Goal: Submit feedback/report problem

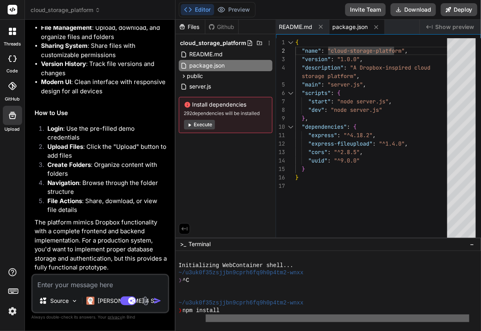
drag, startPoint x: 279, startPoint y: 279, endPoint x: 206, endPoint y: 315, distance: 81.6
click at [206, 315] on div "Initializing WebContainer shell... ~/u3uk0f35zsjjbn9cprh6fq9h0p4tm2-wnxx ❯ ^C ~…" at bounding box center [324, 288] width 290 height 68
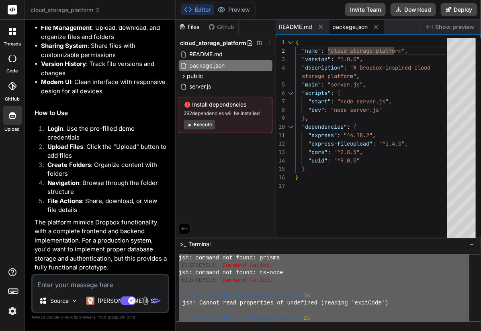
scroll to position [376, 0]
click at [210, 301] on div "jsh: command not found: prisma   ELIFECYCLE   Command failed. jsh: command not …" at bounding box center [324, 288] width 290 height 68
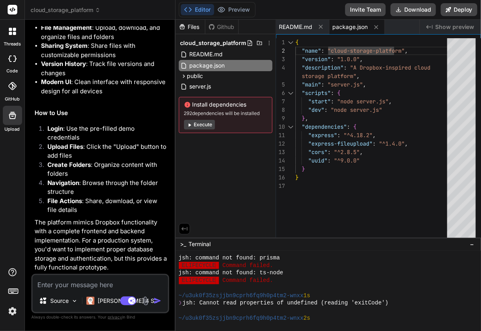
drag, startPoint x: 206, startPoint y: 315, endPoint x: 207, endPoint y: 307, distance: 7.3
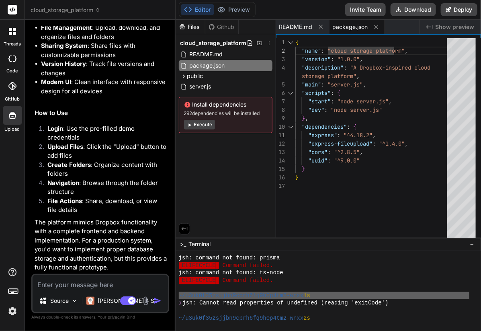
click at [204, 307] on div at bounding box center [324, 311] width 290 height 8
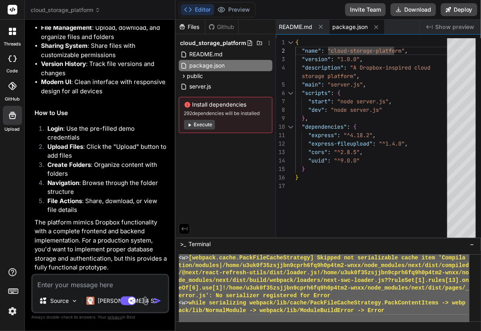
scroll to position [5559, 0]
drag, startPoint x: 179, startPoint y: 279, endPoint x: 313, endPoint y: 354, distance: 153.4
type textarea "Error: ENOENT: no such file or directory, scandir '/home/u3uk0f35zsjjbn9cprh6fq…"
click at [75, 283] on textarea at bounding box center [100, 282] width 135 height 14
type textarea "t"
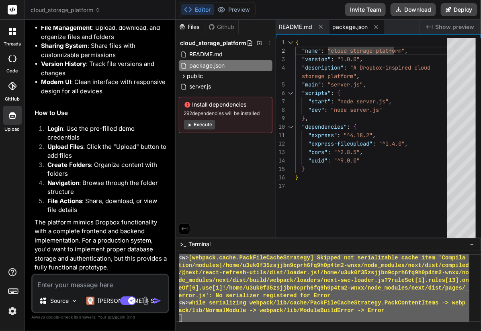
type textarea "x"
type textarea "th"
type textarea "x"
type textarea "thi"
type textarea "x"
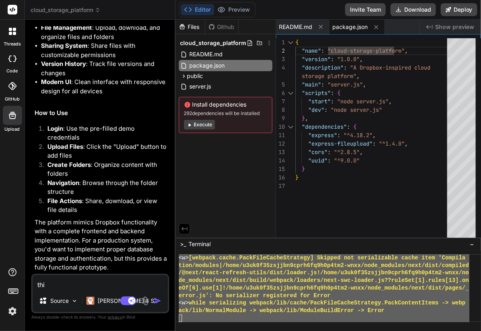
type textarea "this"
type textarea "x"
type textarea "this"
type textarea "x"
type textarea "this i"
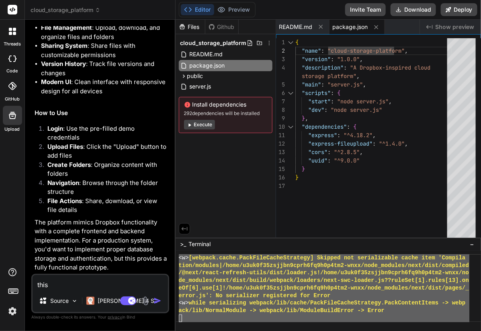
type textarea "x"
type textarea "this is"
type textarea "x"
type textarea "this is"
type textarea "x"
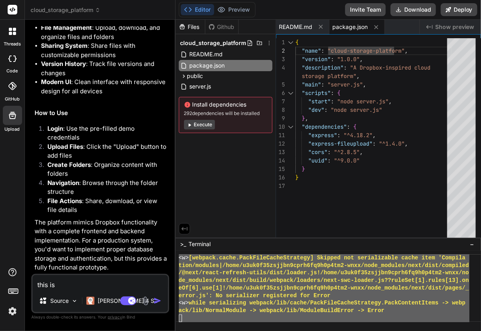
type textarea "this is t"
type textarea "x"
type textarea "this is th"
type textarea "x"
type textarea "this is the"
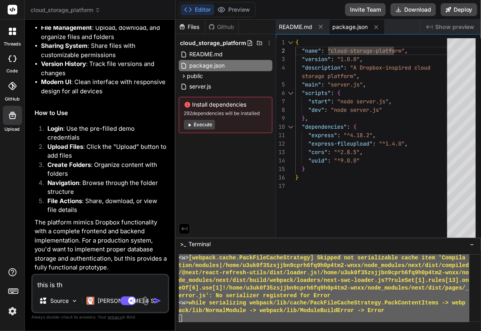
type textarea "x"
type textarea "this is the"
type textarea "x"
type textarea "this is the l"
type textarea "x"
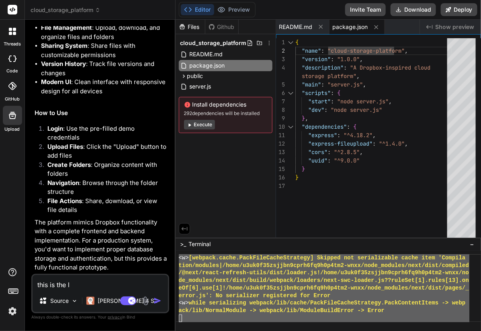
type textarea "this is the la"
type textarea "x"
type textarea "this is the lat"
type textarea "x"
type textarea "this is the late"
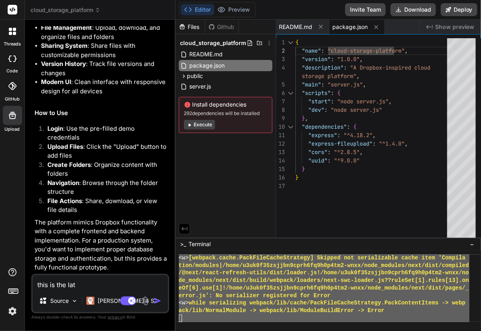
type textarea "x"
type textarea "this is the lates"
type textarea "x"
type textarea "this is the lates"
type textarea "x"
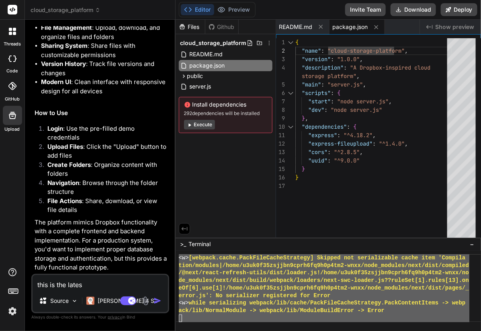
type textarea "this is the lates i"
type textarea "x"
type textarea "this is the lates in"
type textarea "x"
type textarea "this is the lates inf"
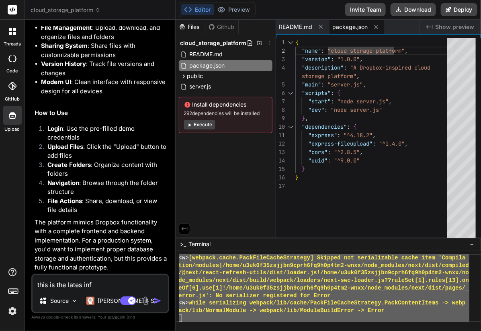
type textarea "x"
type textarea "this is the lates info"
type textarea "x"
type textarea "this is the lates info"
type textarea "x"
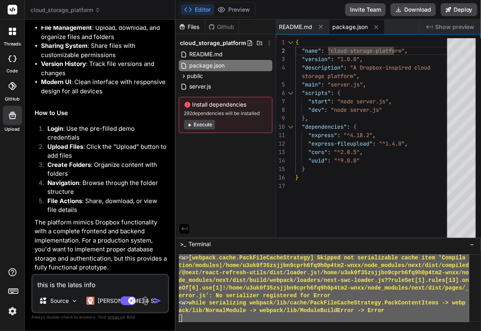
type textarea "this is the lates info d"
type textarea "x"
type textarea "this is the lates info di"
type textarea "x"
type textarea "this is the lates info dis"
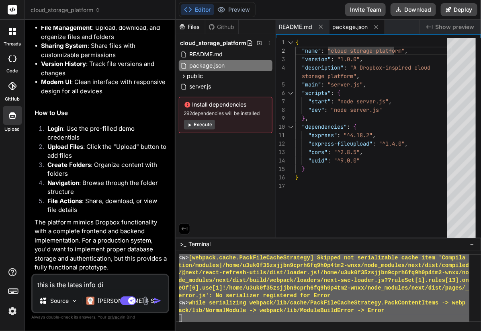
type textarea "x"
type textarea "this is the lates info disp"
type textarea "x"
type textarea "this is the lates info displ"
type textarea "x"
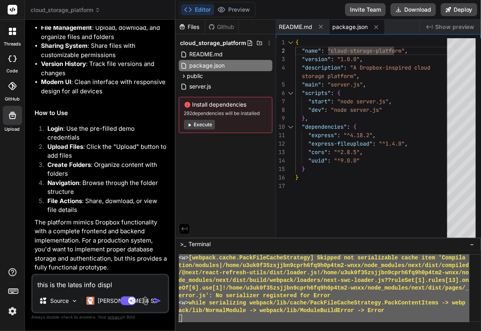
type textarea "this is the lates info displa"
type textarea "x"
type textarea "this is the lates info display"
type textarea "x"
type textarea "this is the lates info displaye"
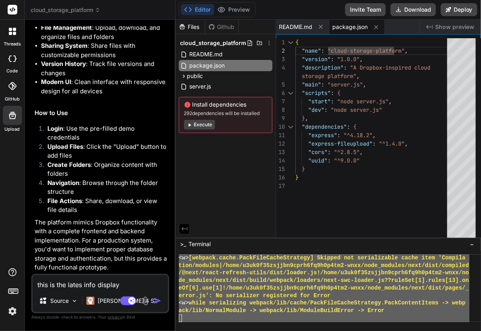
type textarea "x"
type textarea "this is the lates info displayed"
type textarea "x"
type textarea "this is the lates info displayed"
type textarea "x"
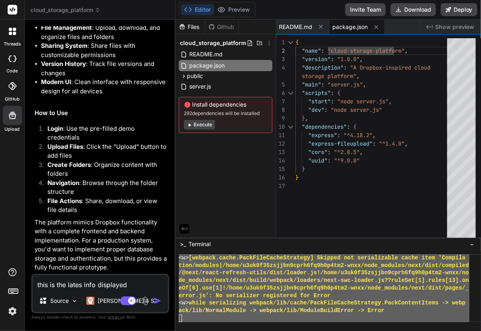
type textarea "this is the lates info displayed i"
type textarea "x"
type textarea "this is the lates info displayed in"
type textarea "x"
type textarea "this is the lates info displayed in"
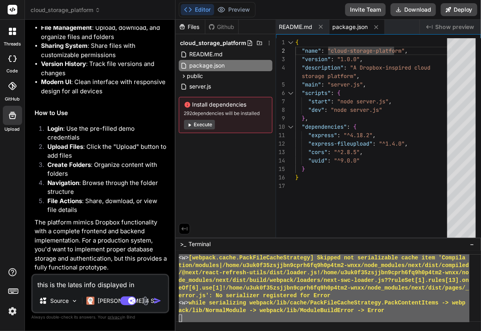
type textarea "x"
type textarea "this is the lates info displayed in t"
type textarea "x"
type textarea "this is the lates info displayed in th"
type textarea "x"
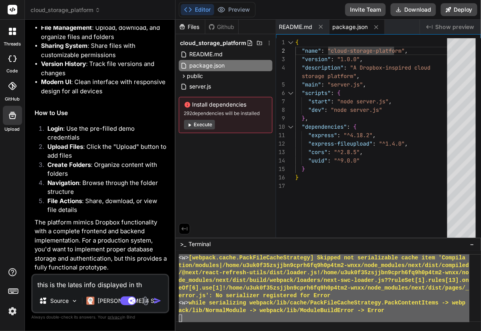
type textarea "this is the lates info displayed in the"
type textarea "x"
type textarea "this is the lates info displayed in the"
type textarea "x"
type textarea "this is the lates info displayed in the t"
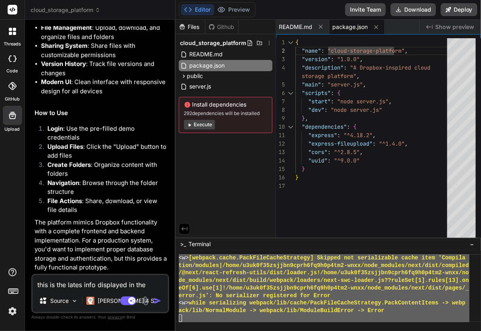
type textarea "x"
type textarea "this is the lates info displayed in the te"
type textarea "x"
type textarea "this is the lates info displayed in the ter"
type textarea "x"
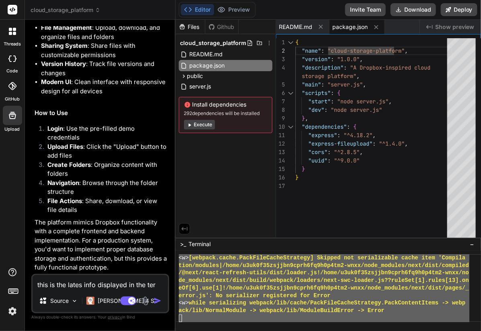
type textarea "this is the lates info displayed in the term"
type textarea "x"
type textarea "this is the lates info displayed in the termi"
type textarea "x"
type textarea "this is the lates info displayed in the termin"
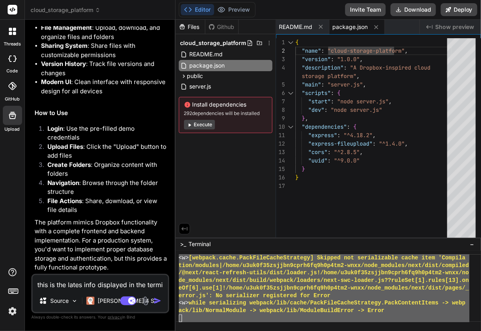
type textarea "x"
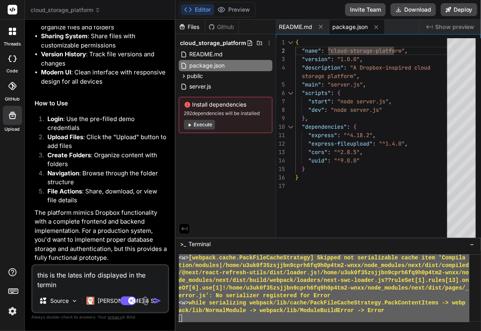
type textarea "this is the lates info displayed in the termina"
type textarea "x"
type textarea "this is the lates info displayed in the terminal"
type textarea "x"
type textarea "this is the lates info displayed in the terminal:"
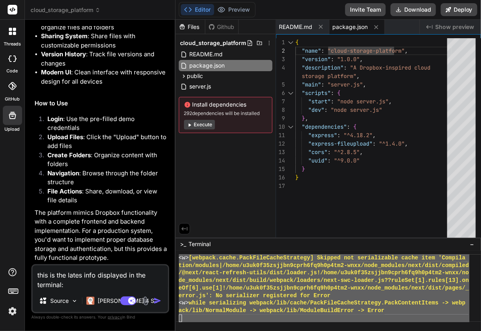
type textarea "x"
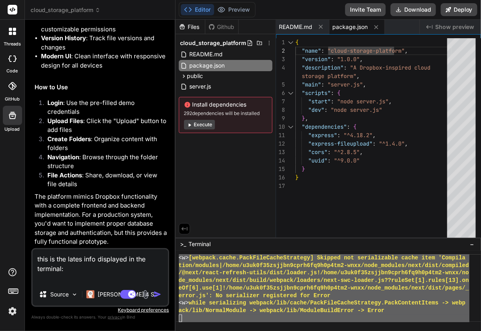
paste textarea "Error: ENOENT: no such file or directory, scandir '/home/u3uk0f35zsjjbn9cprh6fq…"
type textarea "this is the lates info displayed in the terminal: Error: ENOENT: no such file o…"
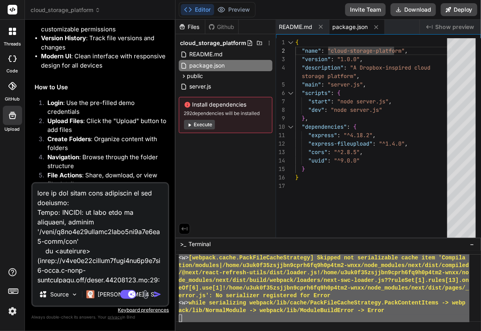
scroll to position [541, 0]
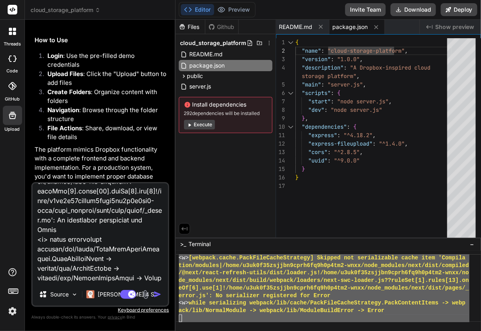
type textarea "x"
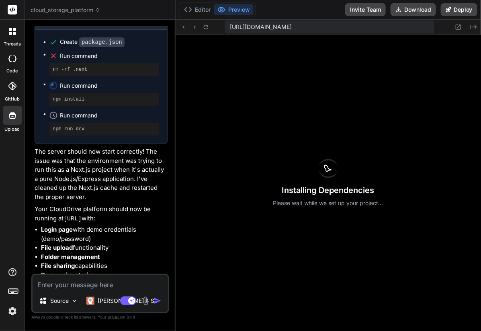
scroll to position [5589, 0]
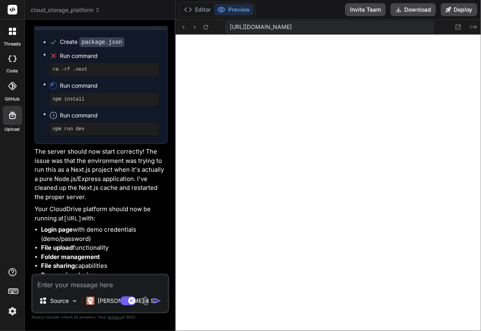
type textarea "x"
click at [196, 9] on button "Editor" at bounding box center [197, 9] width 33 height 11
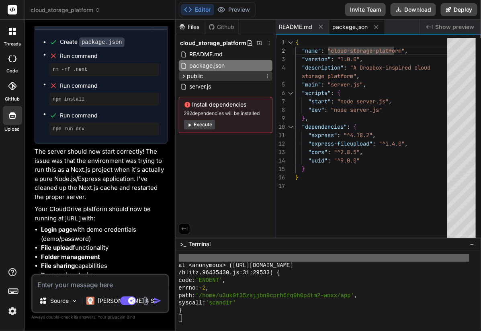
click at [184, 75] on icon at bounding box center [183, 76] width 7 height 7
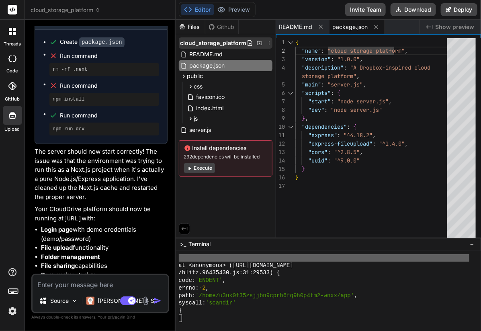
click at [224, 41] on span "cloud_storage_platform" at bounding box center [213, 43] width 66 height 8
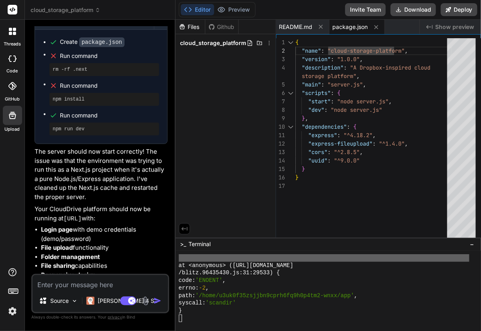
click at [224, 41] on span "cloud_storage_platform" at bounding box center [213, 43] width 66 height 8
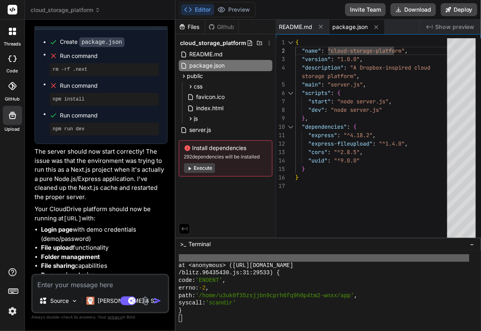
click at [224, 41] on span "cloud_storage_platform" at bounding box center [213, 43] width 66 height 8
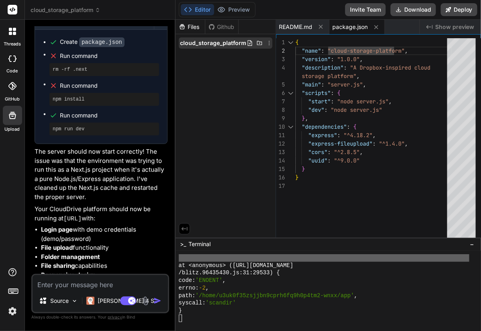
click at [206, 40] on span "cloud_storage_platform" at bounding box center [213, 43] width 66 height 8
